Goal: Task Accomplishment & Management: Use online tool/utility

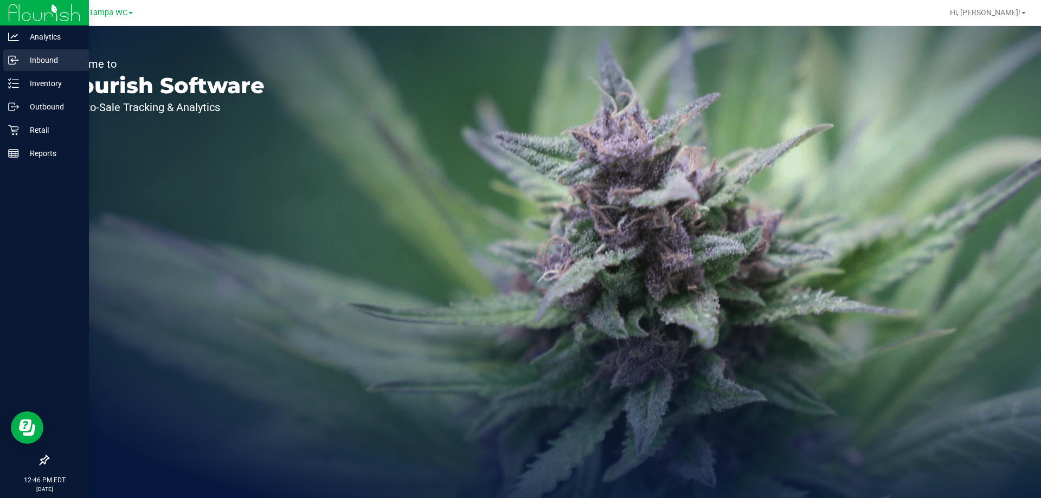
click at [18, 61] on icon at bounding box center [13, 60] width 11 height 11
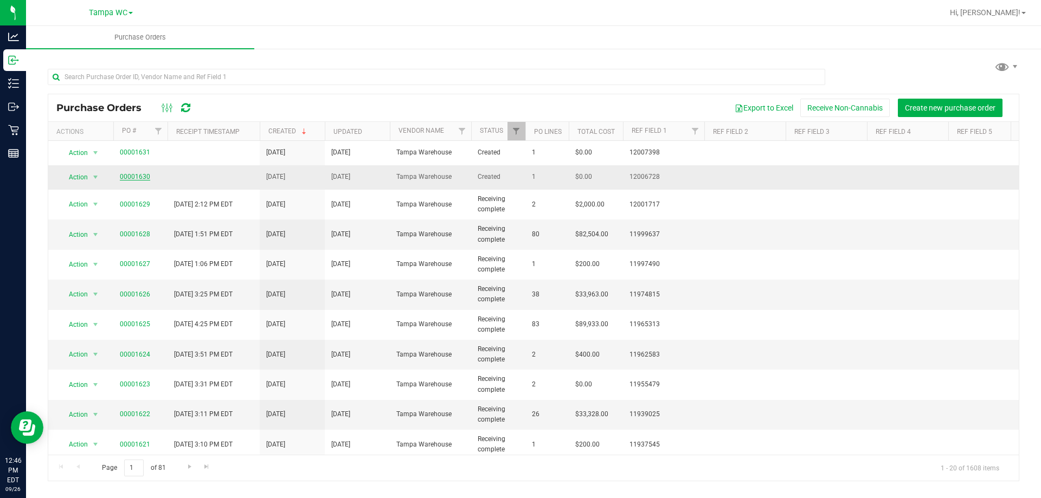
click at [143, 177] on link "00001630" at bounding box center [135, 177] width 30 height 8
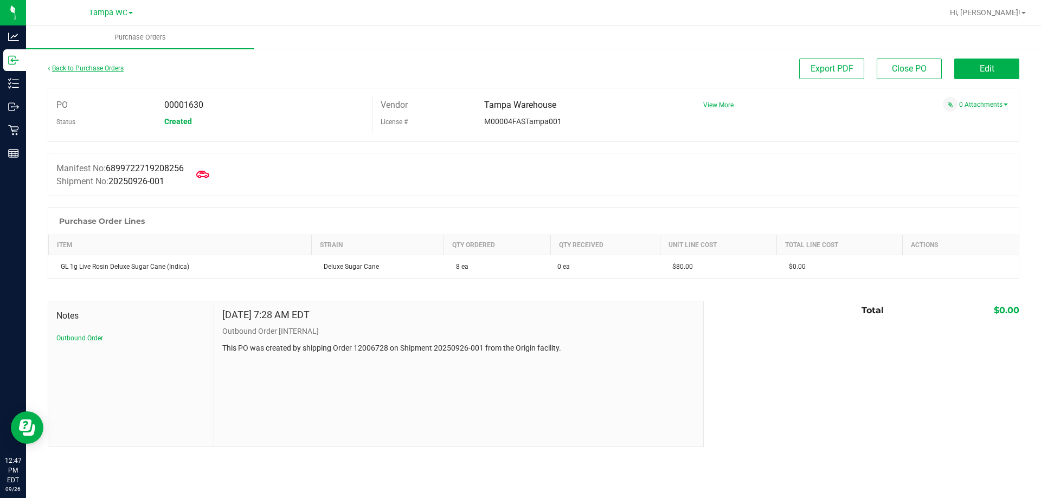
click at [108, 65] on link "Back to Purchase Orders" at bounding box center [86, 69] width 76 height 8
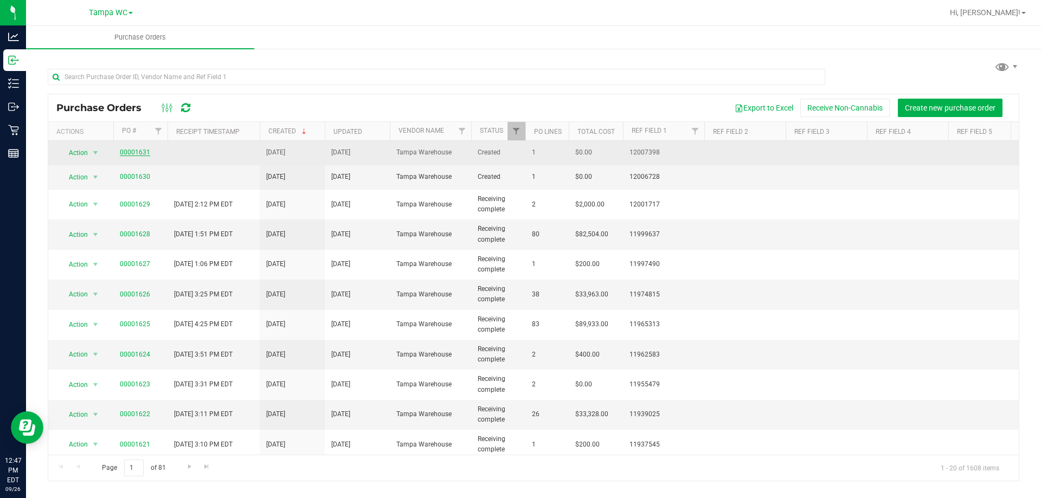
click at [144, 150] on link "00001631" at bounding box center [135, 153] width 30 height 8
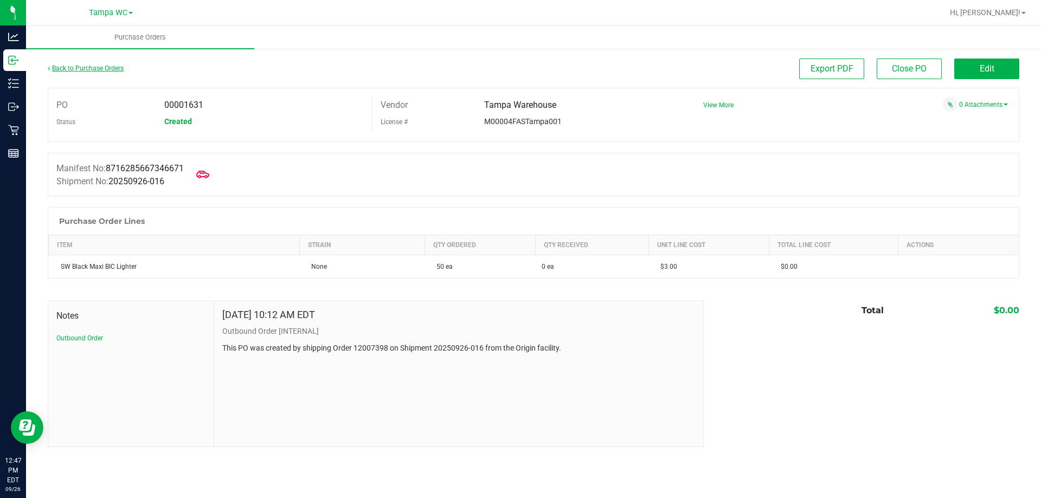
click at [119, 65] on link "Back to Purchase Orders" at bounding box center [86, 69] width 76 height 8
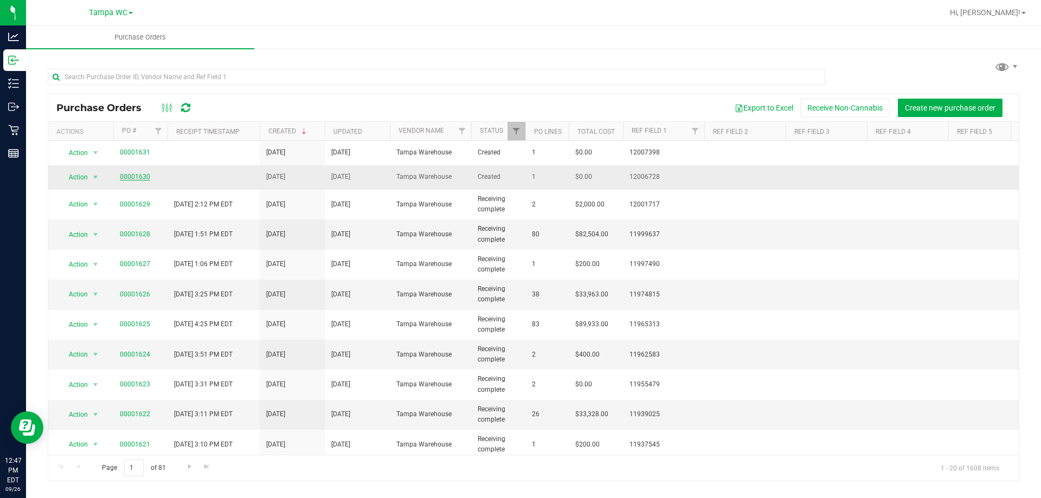
click at [147, 176] on link "00001630" at bounding box center [135, 177] width 30 height 8
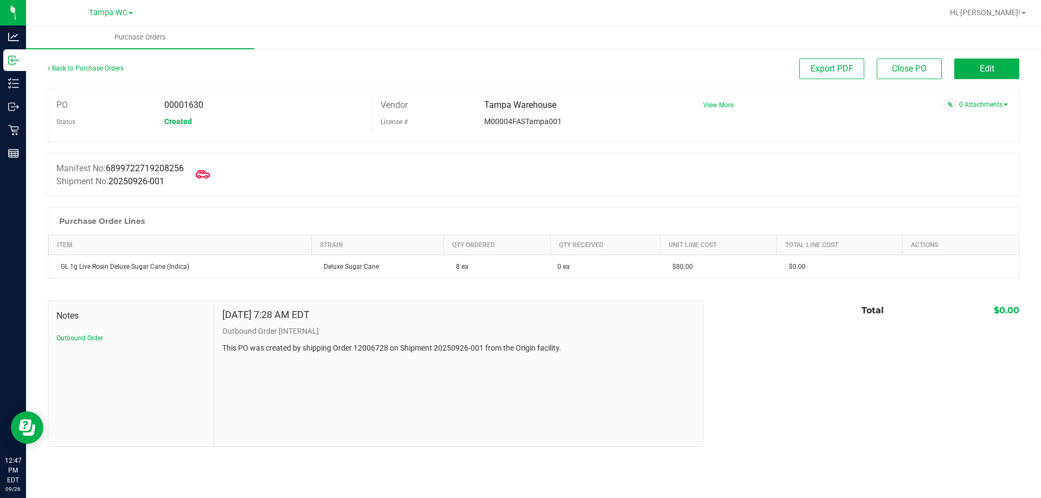
click at [210, 175] on icon at bounding box center [203, 174] width 14 height 14
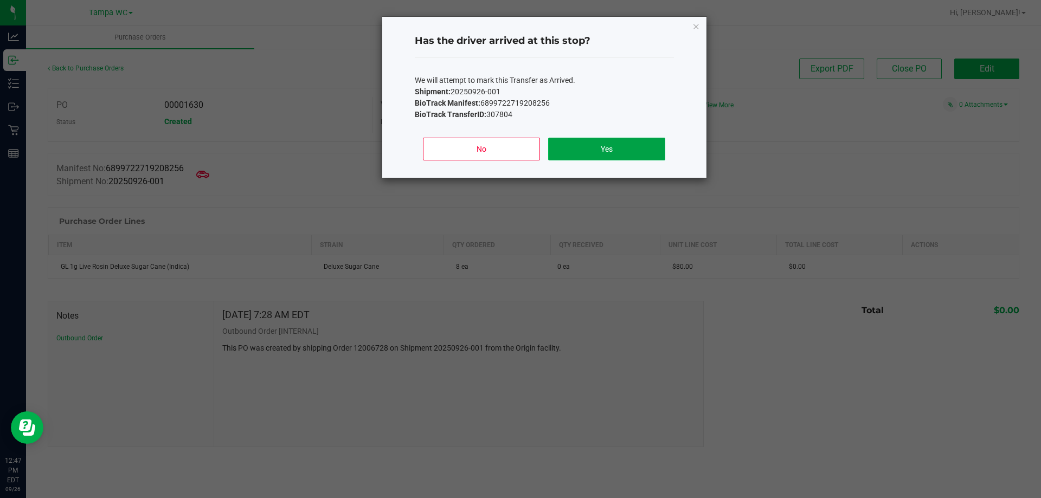
click at [601, 152] on button "Yes" at bounding box center [606, 149] width 117 height 23
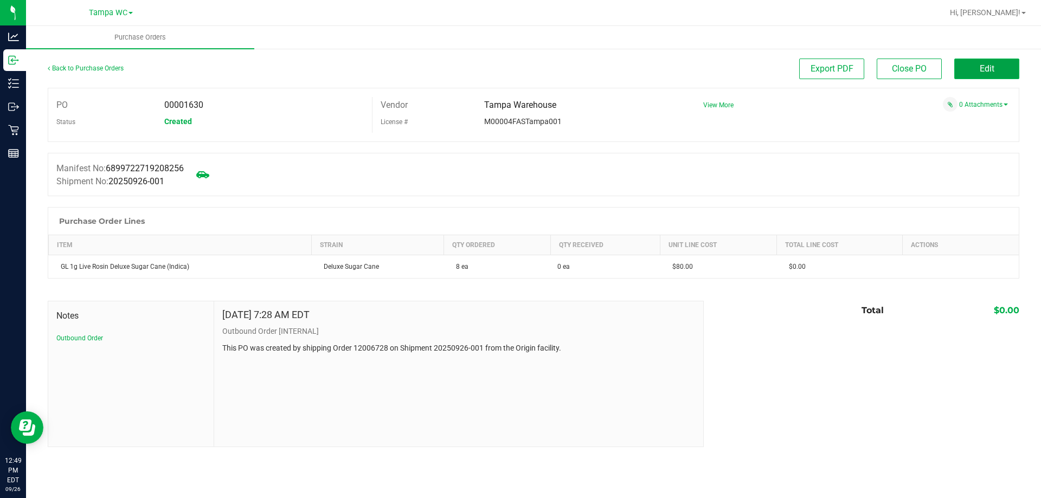
click at [965, 69] on button "Edit" at bounding box center [986, 69] width 65 height 21
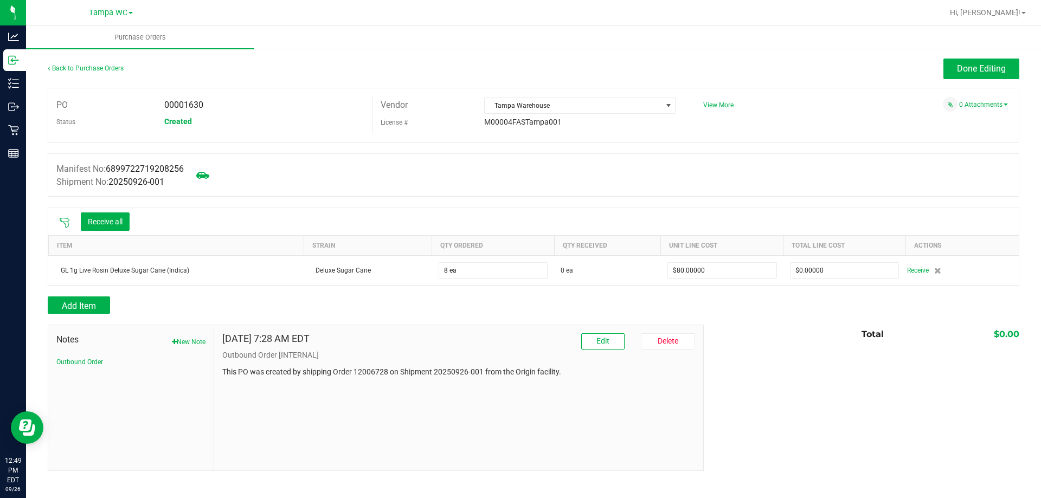
click at [65, 222] on icon at bounding box center [64, 222] width 11 height 11
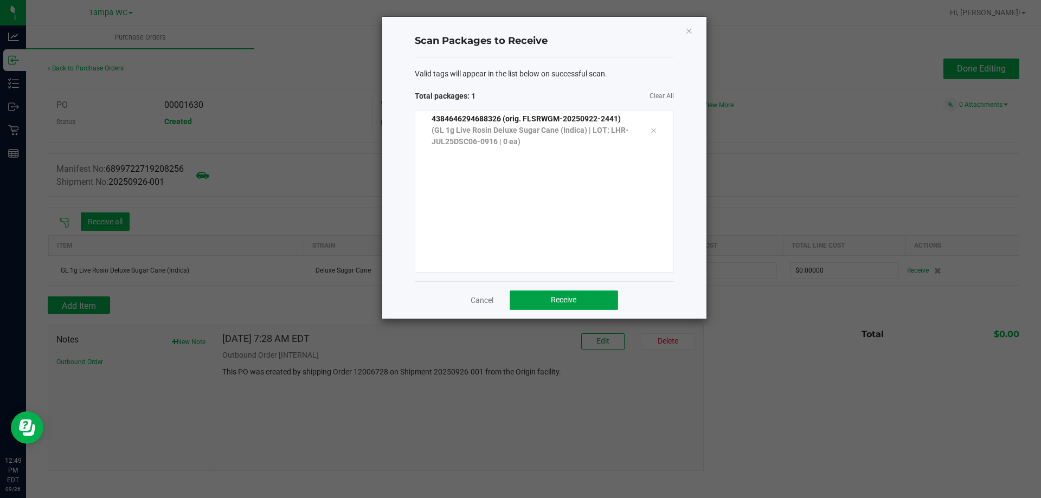
click at [577, 298] on button "Receive" at bounding box center [564, 301] width 108 height 20
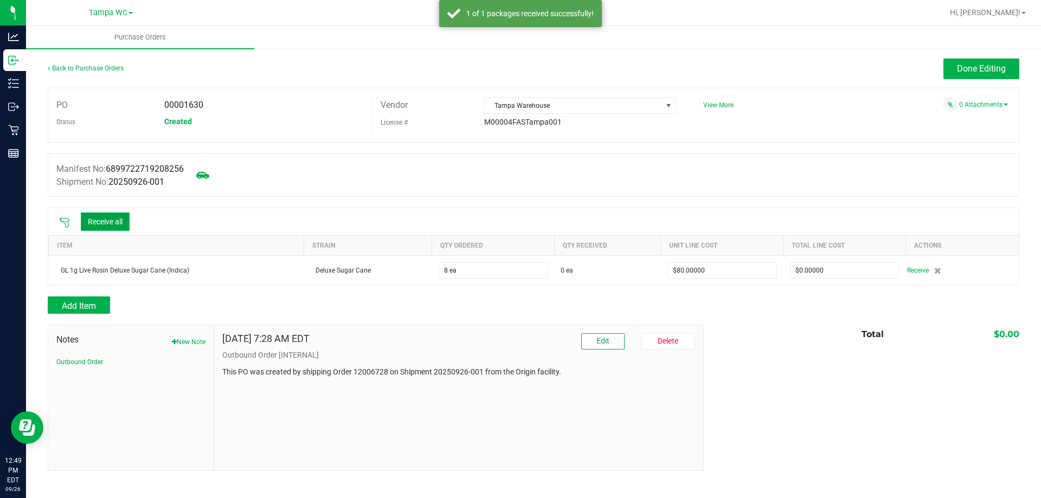
click at [94, 216] on button "Receive all" at bounding box center [105, 221] width 49 height 18
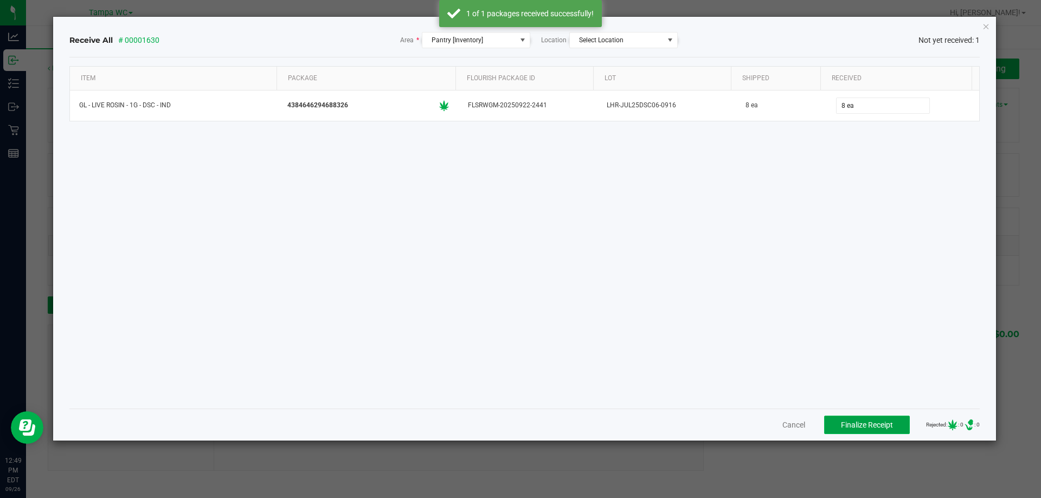
click at [844, 430] on button "Finalize Receipt" at bounding box center [867, 425] width 86 height 18
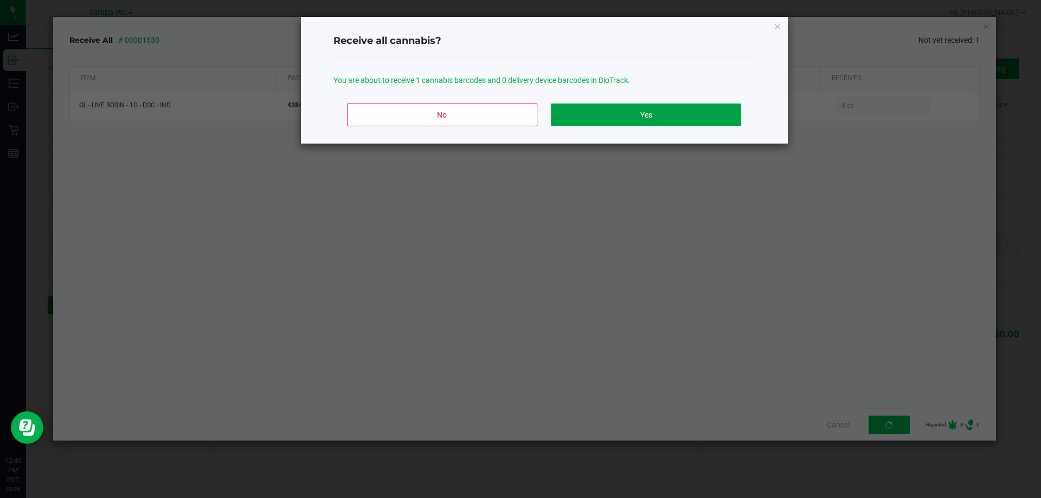
click at [678, 118] on button "Yes" at bounding box center [646, 115] width 190 height 23
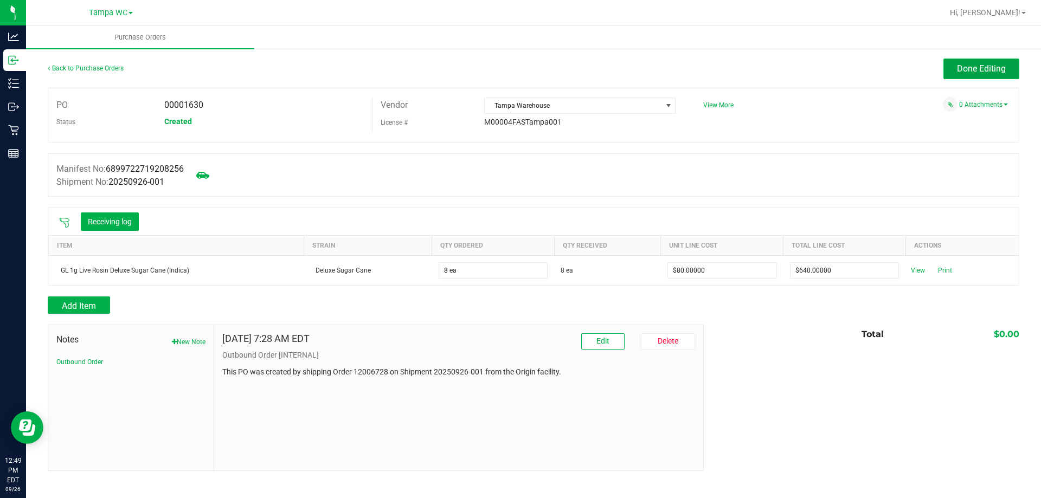
click at [987, 62] on button "Done Editing" at bounding box center [981, 69] width 76 height 21
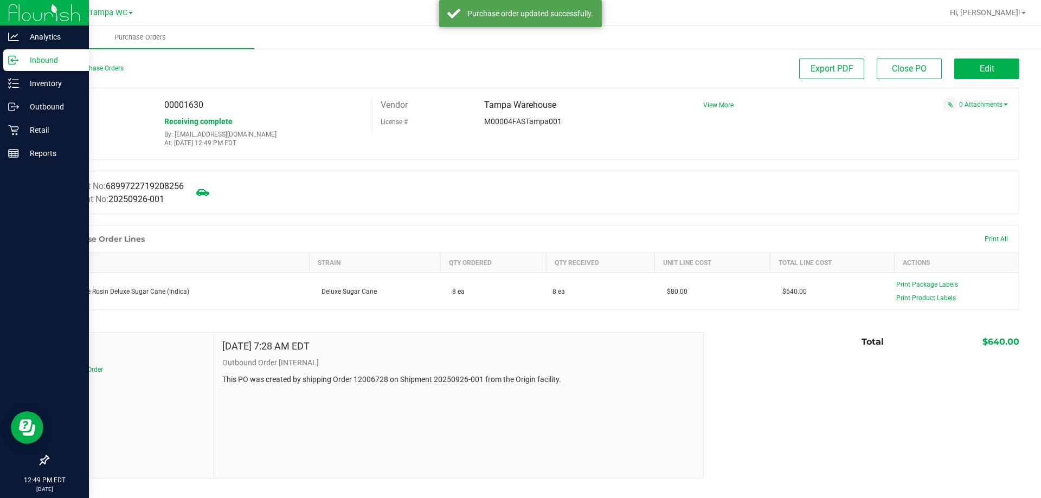
click at [20, 59] on p "Inbound" at bounding box center [51, 60] width 65 height 13
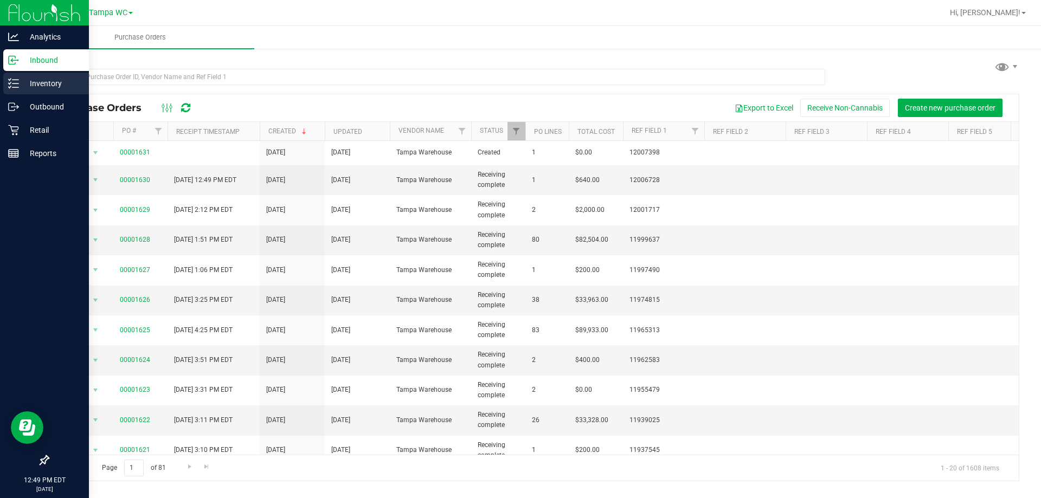
click at [38, 80] on p "Inventory" at bounding box center [51, 83] width 65 height 13
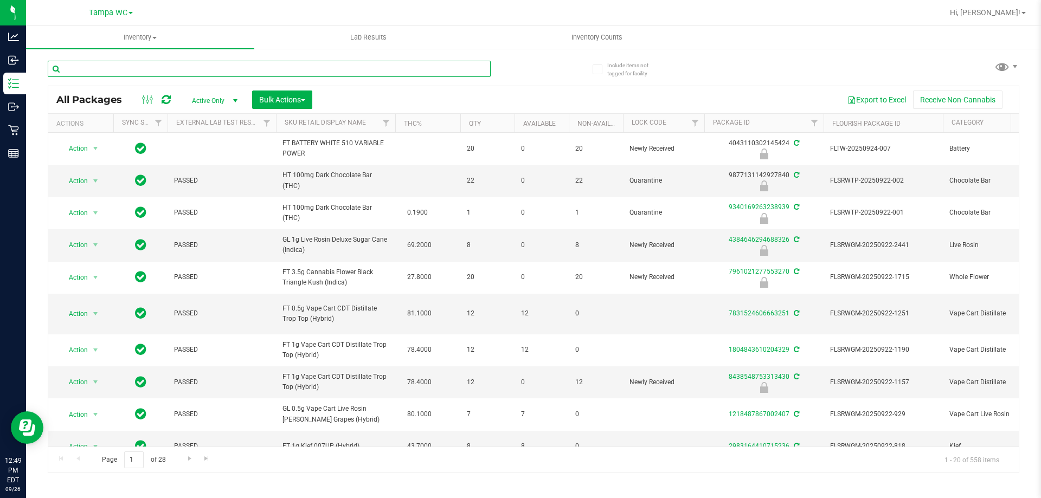
click at [140, 71] on input "text" at bounding box center [269, 69] width 443 height 16
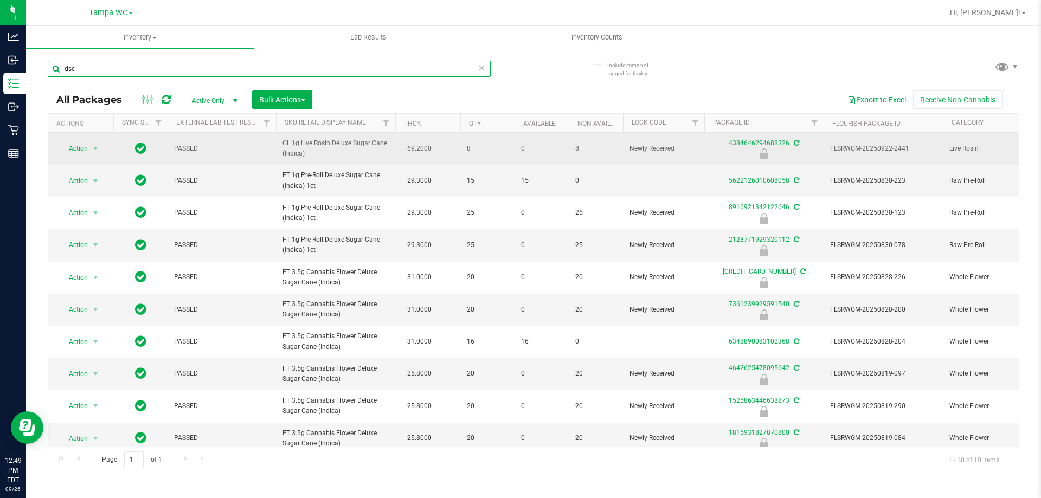
type input "dsc"
click at [82, 149] on span "Action" at bounding box center [73, 148] width 29 height 15
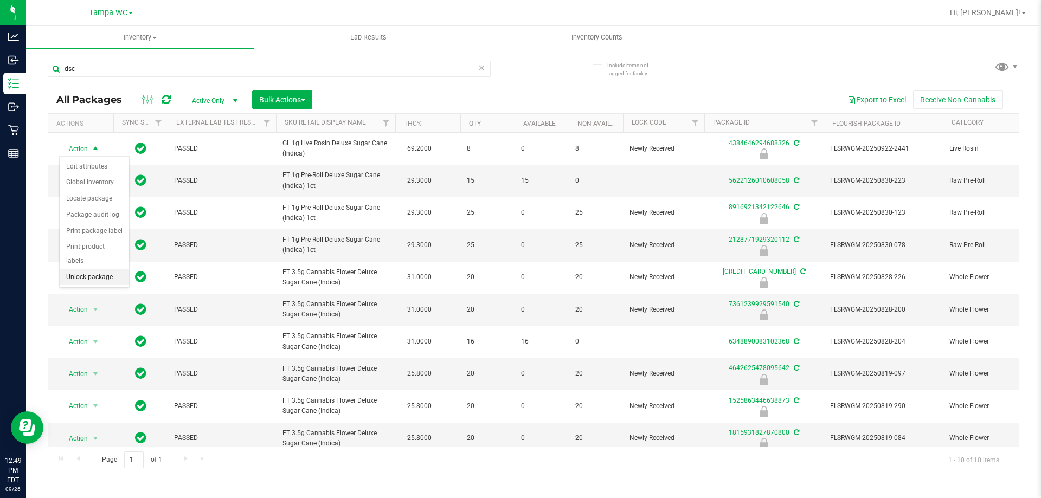
click at [107, 269] on li "Unlock package" at bounding box center [94, 277] width 69 height 16
